Goal: Task Accomplishment & Management: Use online tool/utility

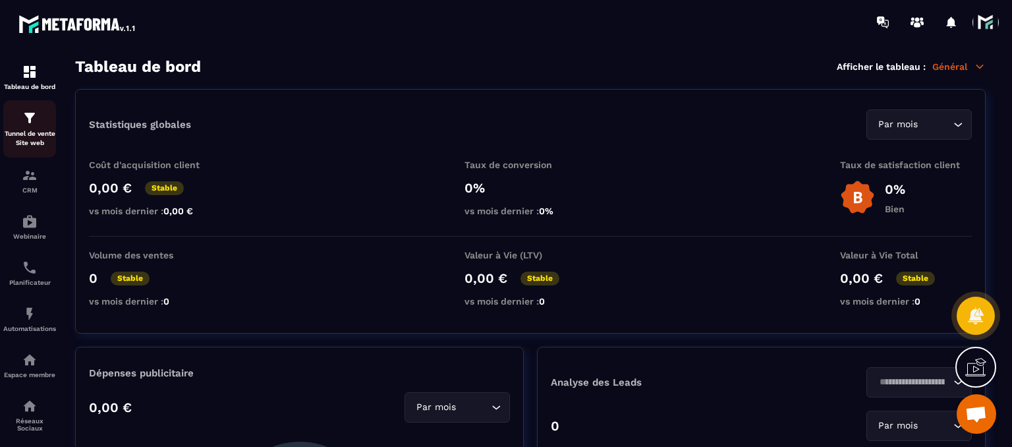
click at [26, 130] on p "Tunnel de vente Site web" at bounding box center [29, 138] width 53 height 18
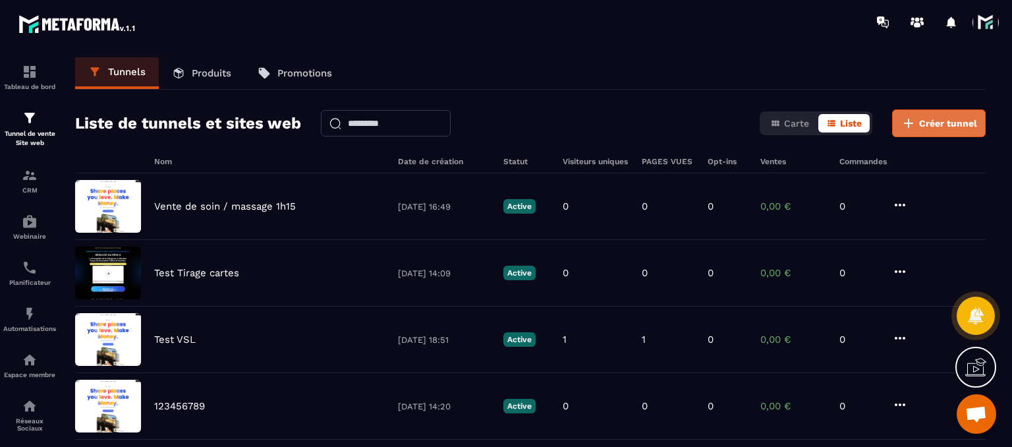
click at [911, 123] on icon at bounding box center [908, 123] width 9 height 9
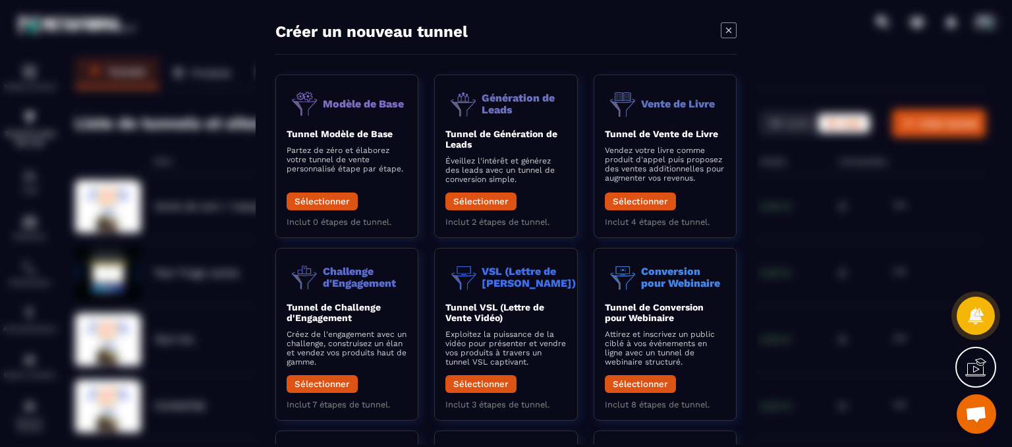
click at [730, 35] on icon "Modal window" at bounding box center [729, 30] width 16 height 16
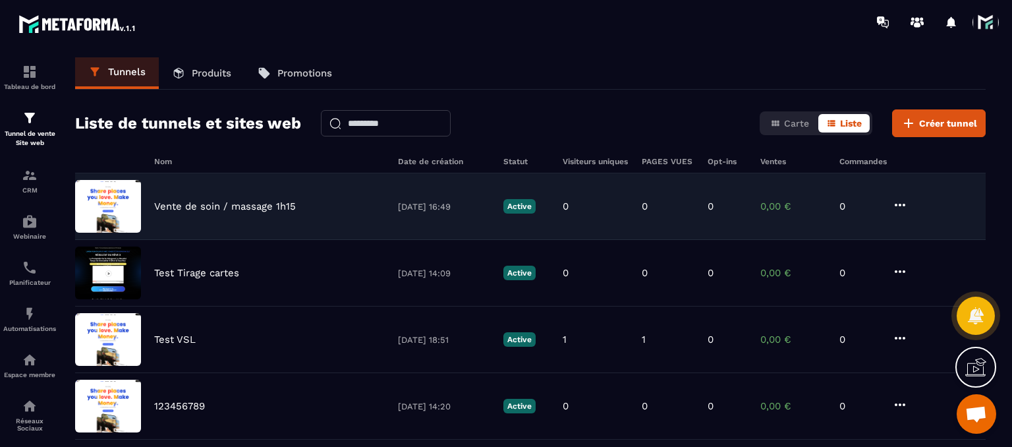
click at [221, 198] on div "Vente de soin / massage 1h15 [DATE] 16:49 Active 0 0 0 0,00 € 0" at bounding box center [530, 206] width 911 height 67
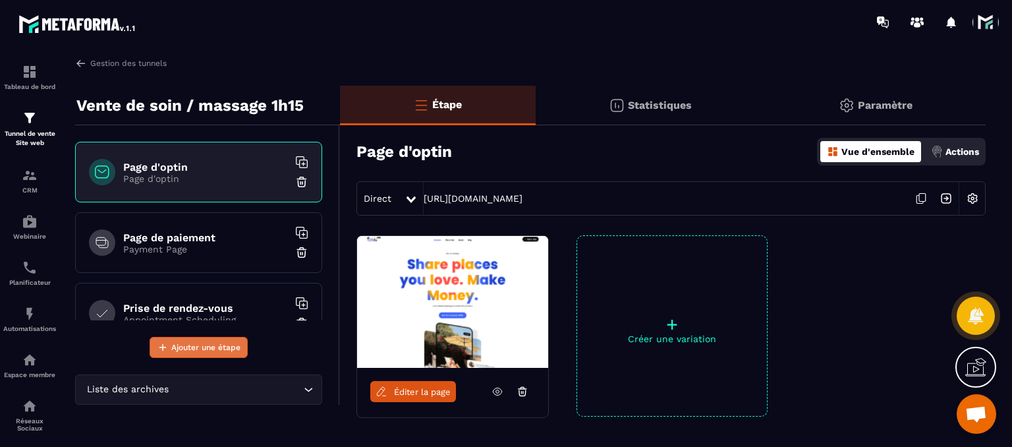
click at [218, 354] on button "Ajouter une étape" at bounding box center [199, 347] width 98 height 21
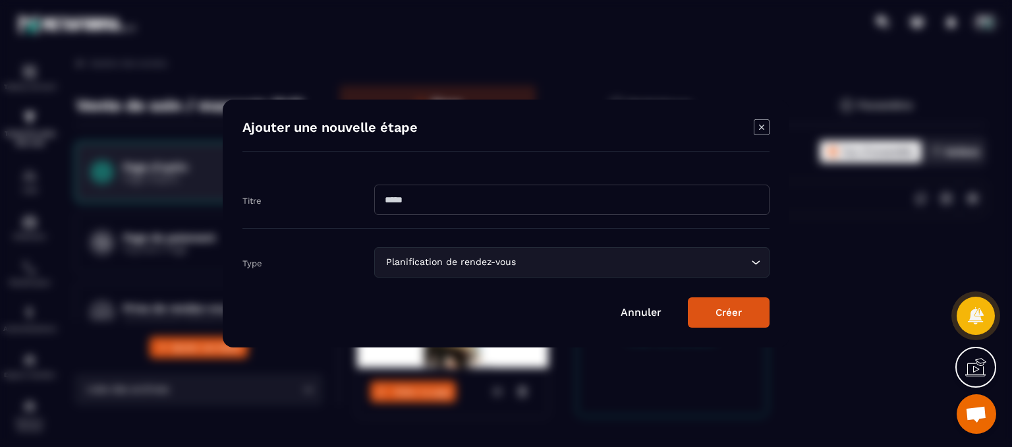
click at [452, 274] on div "Planification de rendez-vous Loading..." at bounding box center [571, 262] width 395 height 30
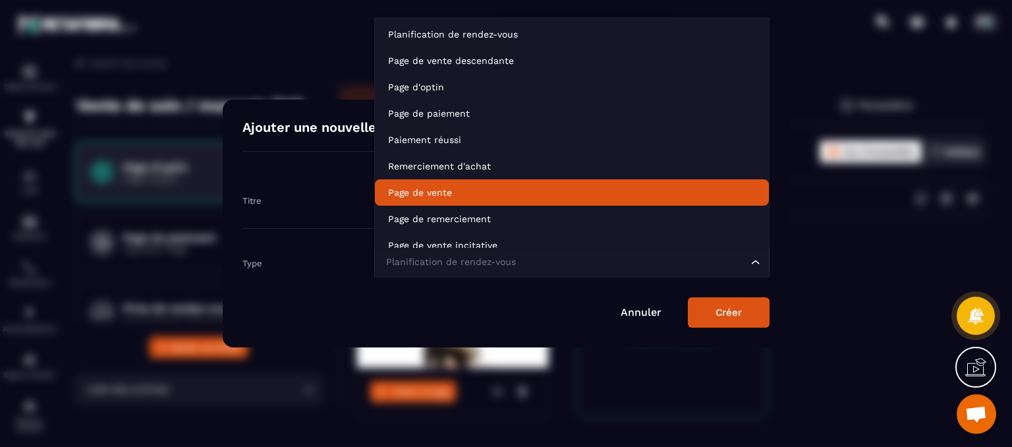
scroll to position [10, 0]
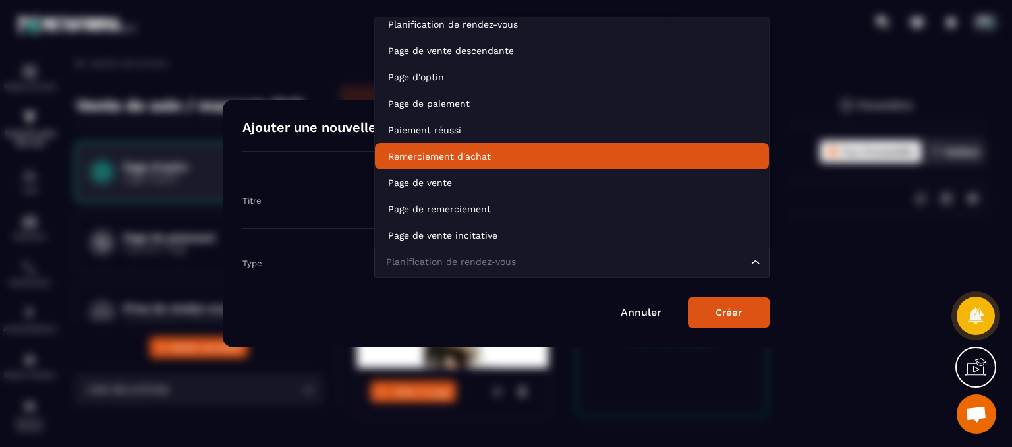
click at [309, 171] on div "Titre" at bounding box center [506, 199] width 527 height 57
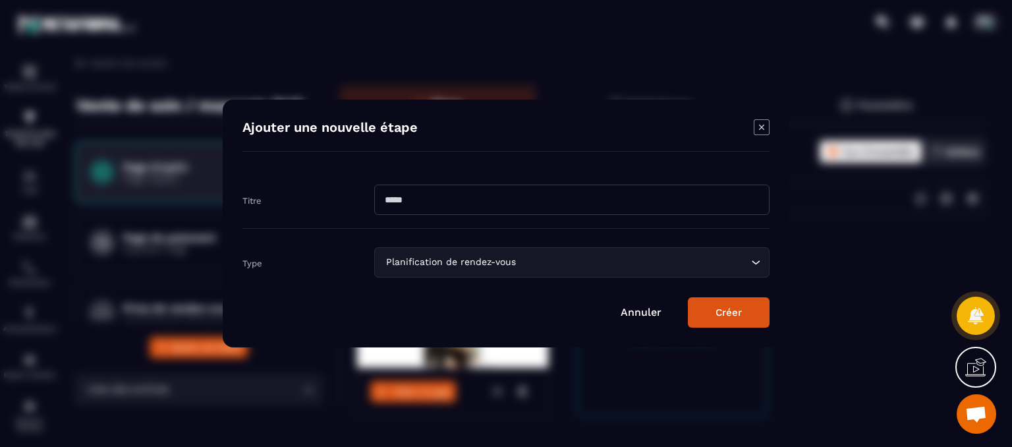
click at [635, 317] on link "Annuler" at bounding box center [641, 312] width 41 height 13
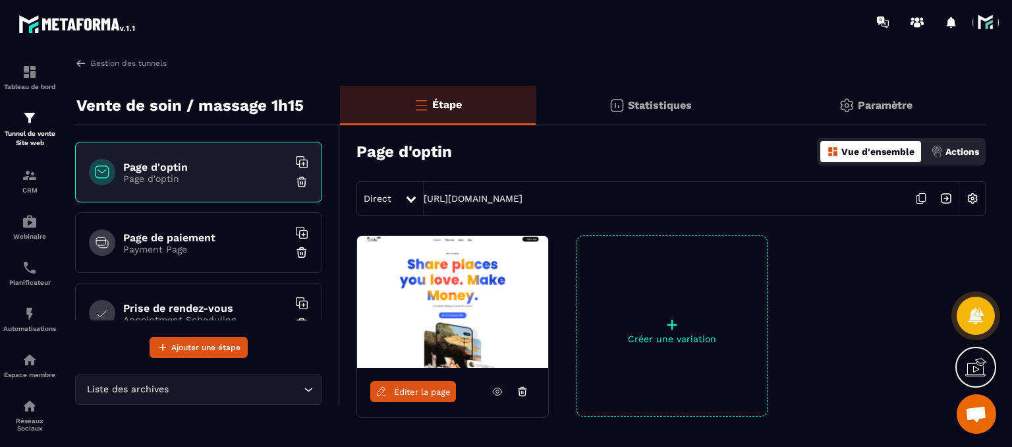
click at [962, 193] on img at bounding box center [972, 198] width 25 height 25
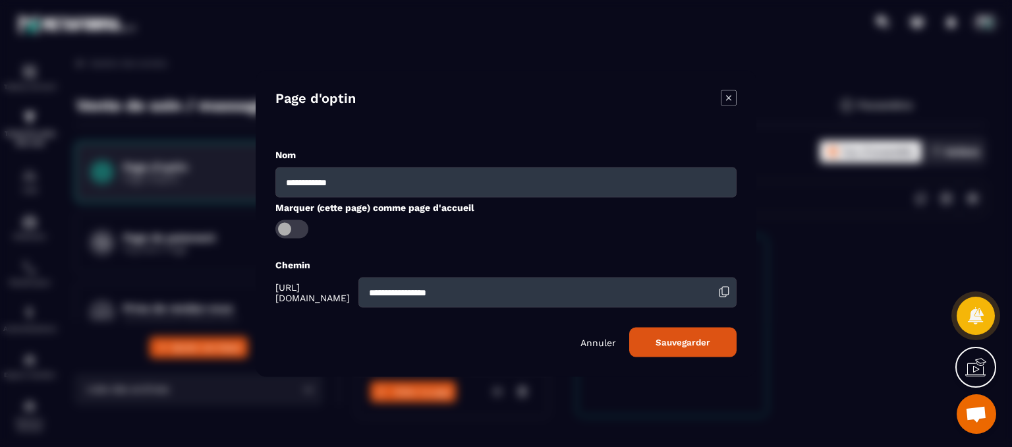
click at [506, 299] on input "**********" at bounding box center [548, 292] width 378 height 30
type input "**********"
click at [662, 352] on button "Sauvegarder" at bounding box center [682, 343] width 107 height 30
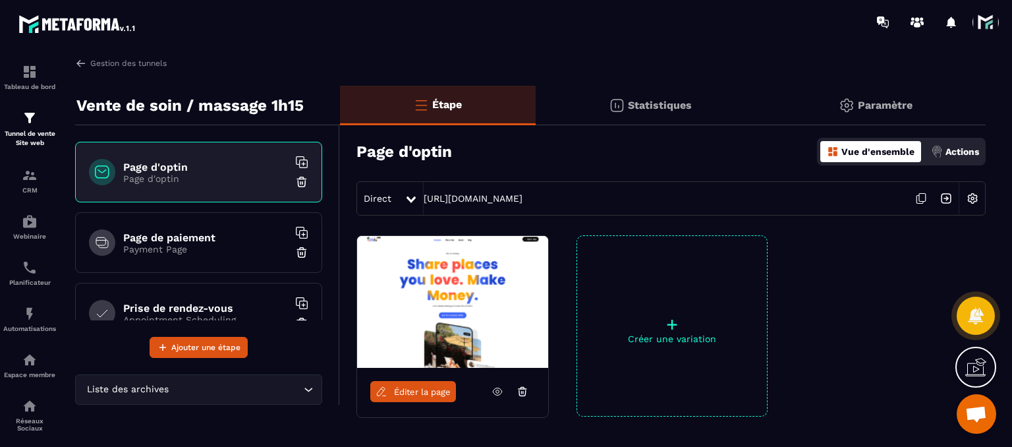
drag, startPoint x: 689, startPoint y: 201, endPoint x: 389, endPoint y: 200, distance: 299.9
click at [389, 200] on div "Direct [URL][DOMAIN_NAME]" at bounding box center [671, 198] width 629 height 34
drag, startPoint x: 428, startPoint y: 405, endPoint x: 413, endPoint y: 392, distance: 20.6
click at [424, 403] on div "Éditer la page" at bounding box center [452, 391] width 191 height 47
click at [413, 392] on span "Éditer la page" at bounding box center [422, 392] width 57 height 10
